Goal: Find specific page/section: Find specific page/section

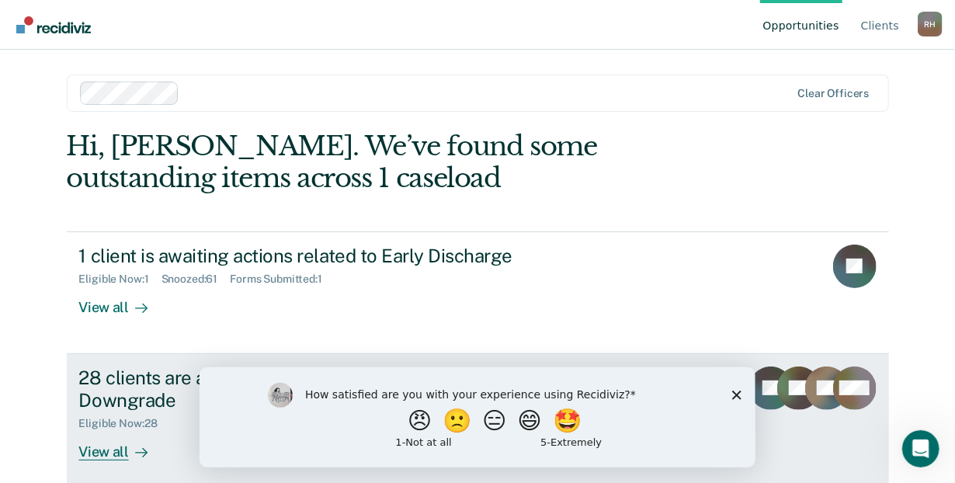
click at [111, 453] on div "View all" at bounding box center [122, 445] width 87 height 30
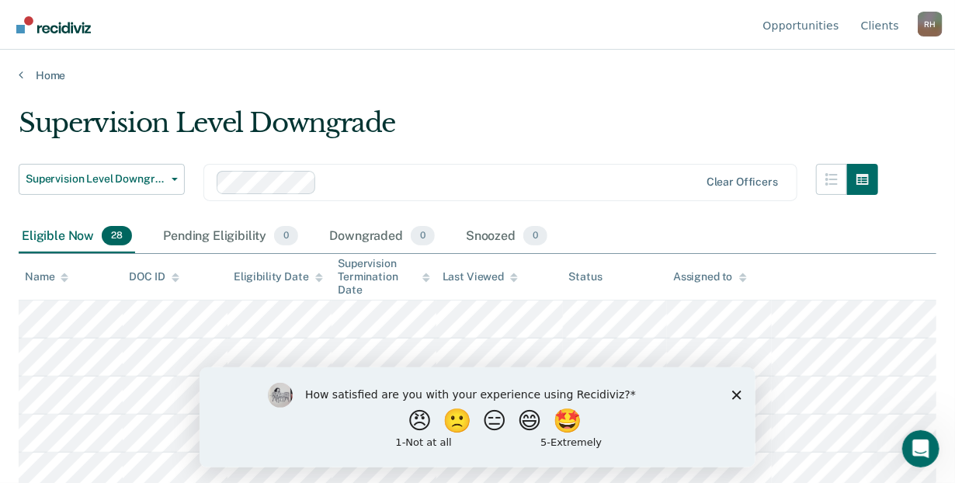
click at [733, 392] on polygon "Close survey" at bounding box center [735, 394] width 9 height 9
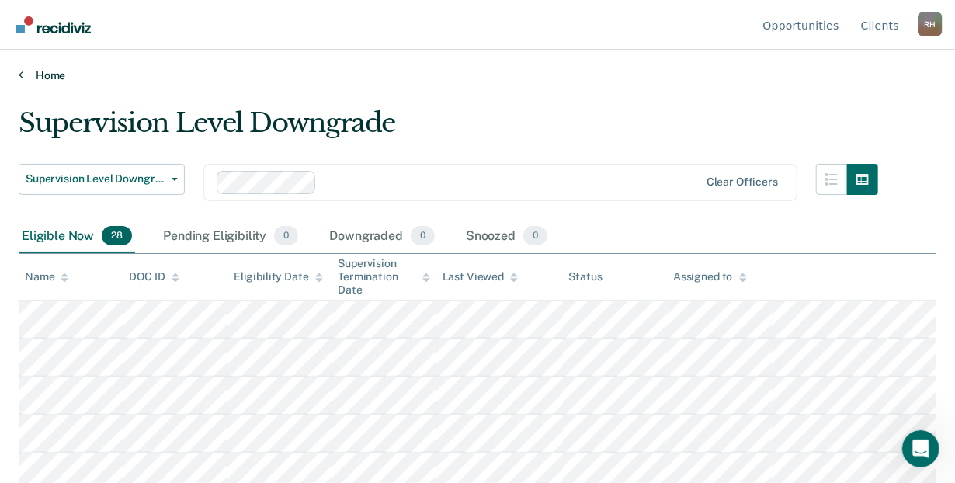
click at [25, 72] on link "Home" at bounding box center [477, 75] width 917 height 14
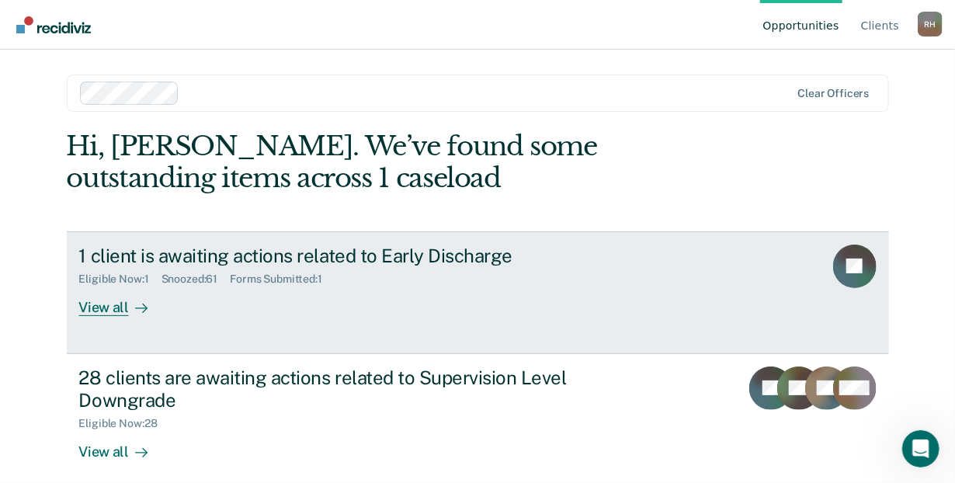
click at [96, 307] on div "View all" at bounding box center [122, 301] width 87 height 30
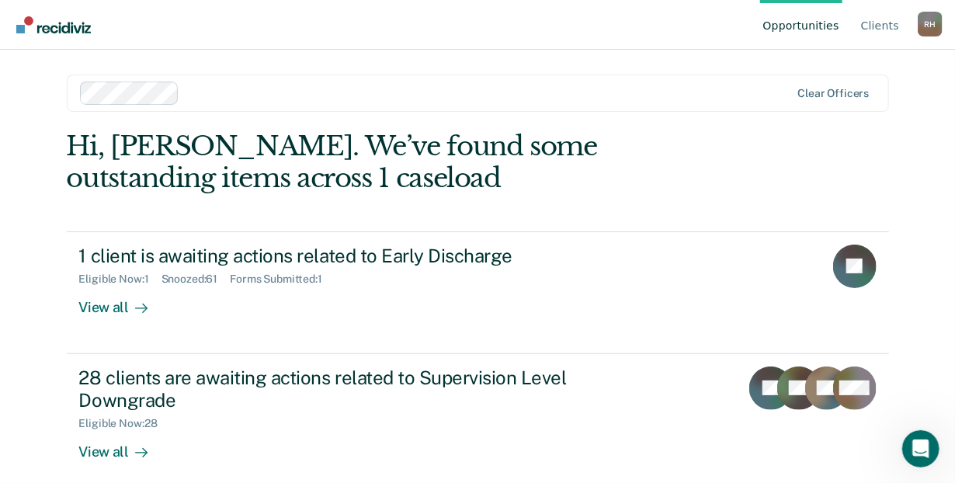
click at [798, 126] on main "Clear officers Hi, [PERSON_NAME]. We’ve found some outstanding items across 1 c…" at bounding box center [477, 248] width 859 height 396
